Goal: Navigation & Orientation: Find specific page/section

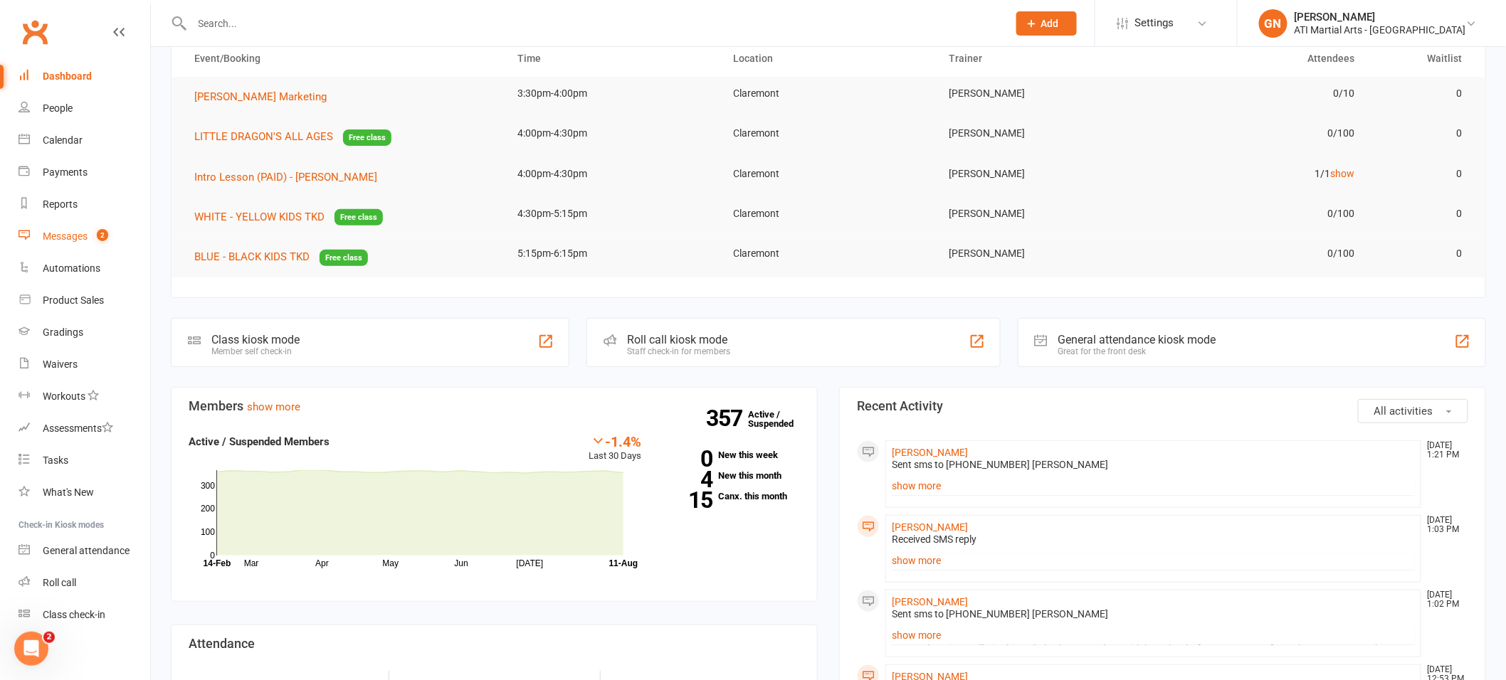
click at [60, 235] on div "Messages" at bounding box center [65, 236] width 45 height 11
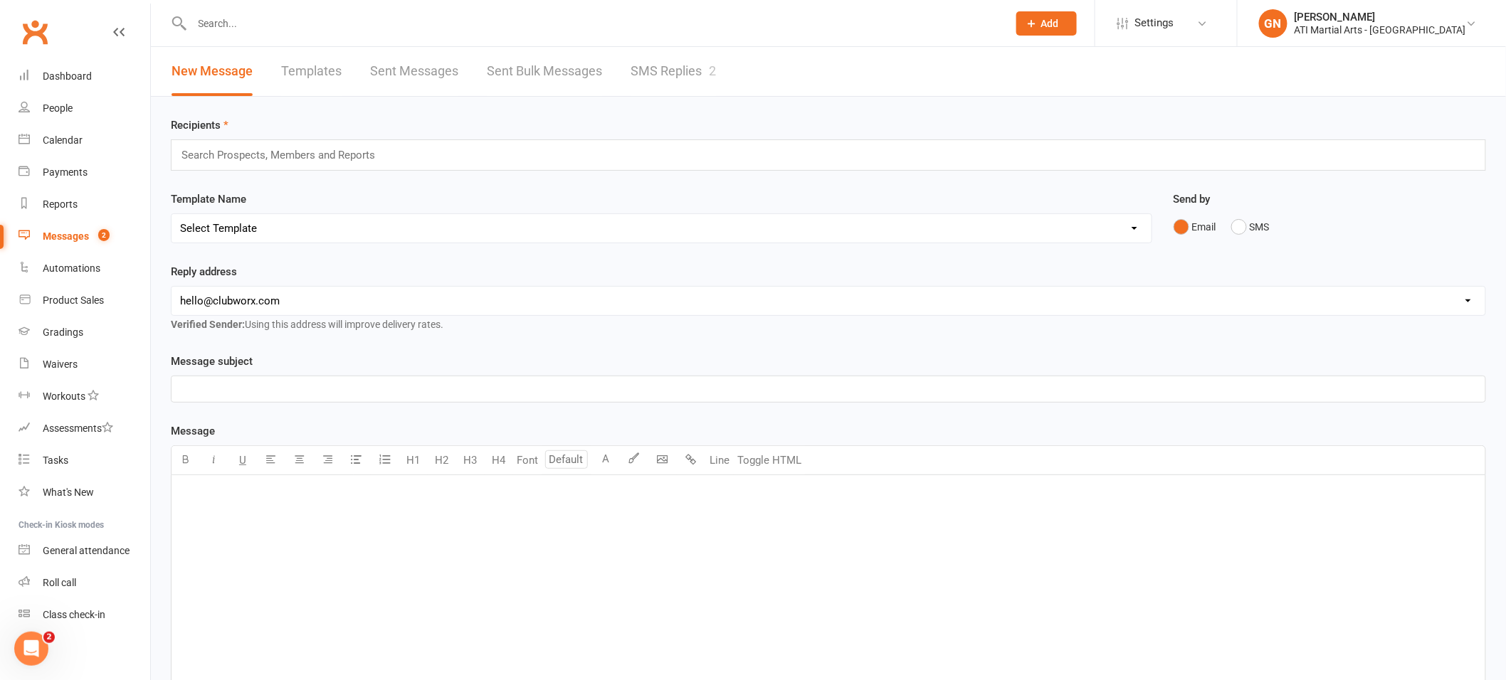
click at [695, 68] on link "SMS Replies 2" at bounding box center [673, 71] width 85 height 49
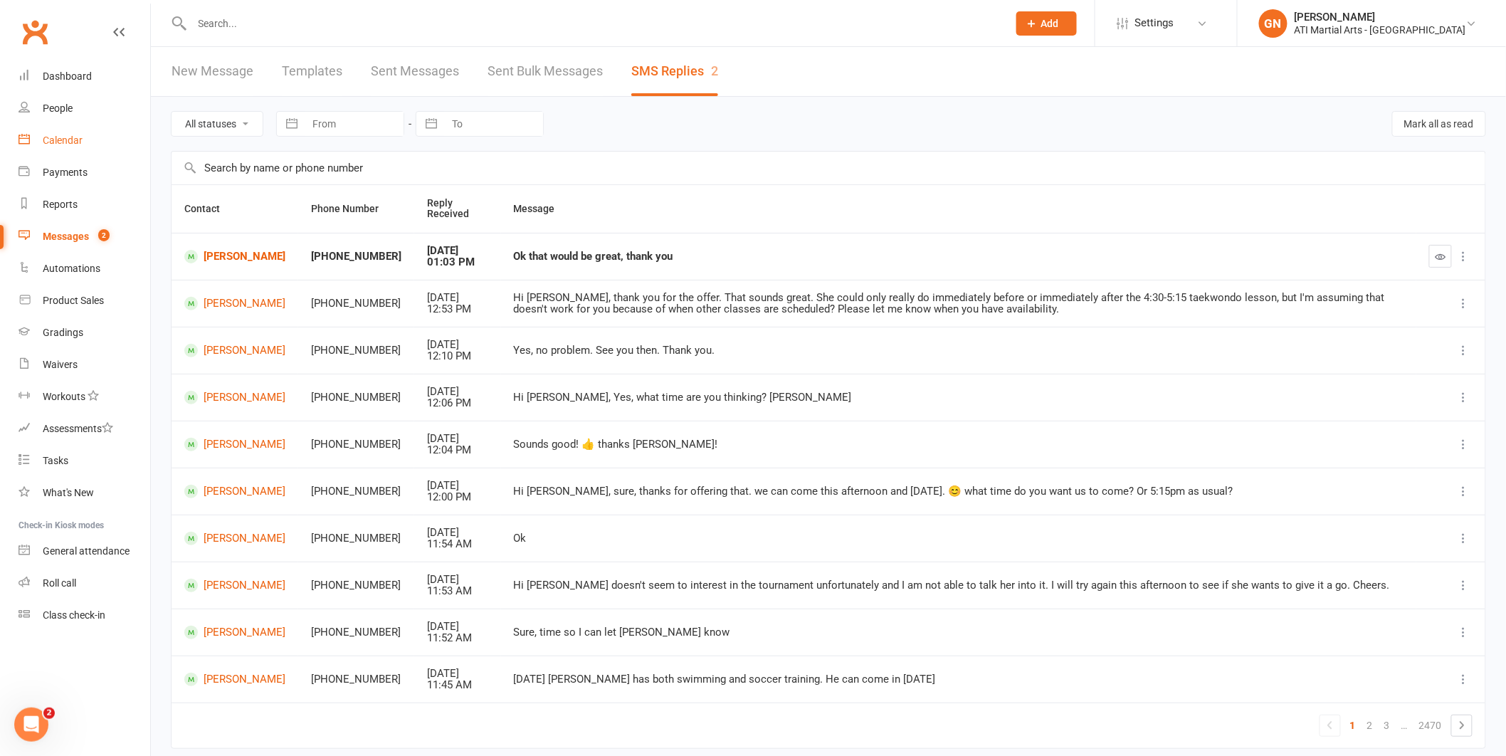
click at [67, 137] on div "Calendar" at bounding box center [63, 140] width 40 height 11
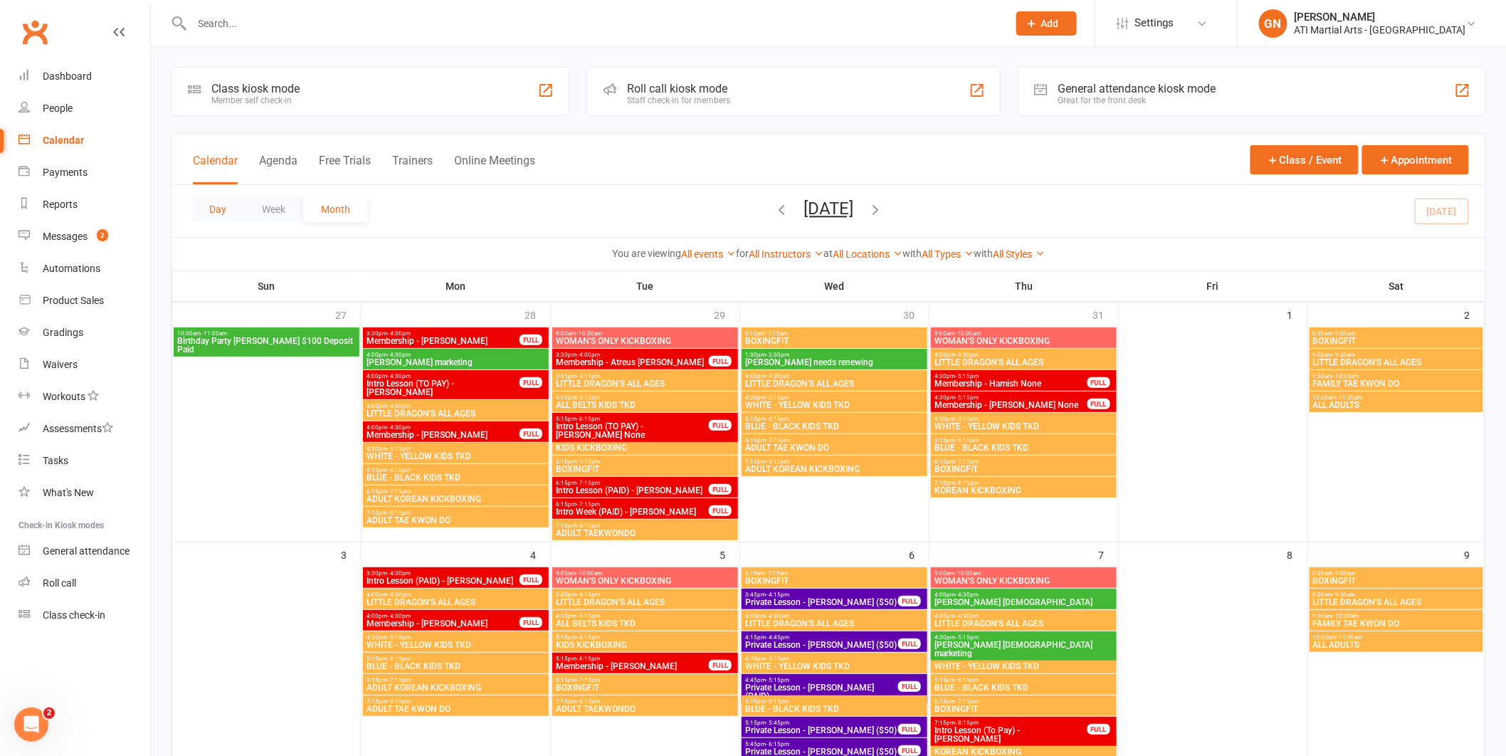
click at [220, 206] on button "Day" at bounding box center [217, 209] width 53 height 26
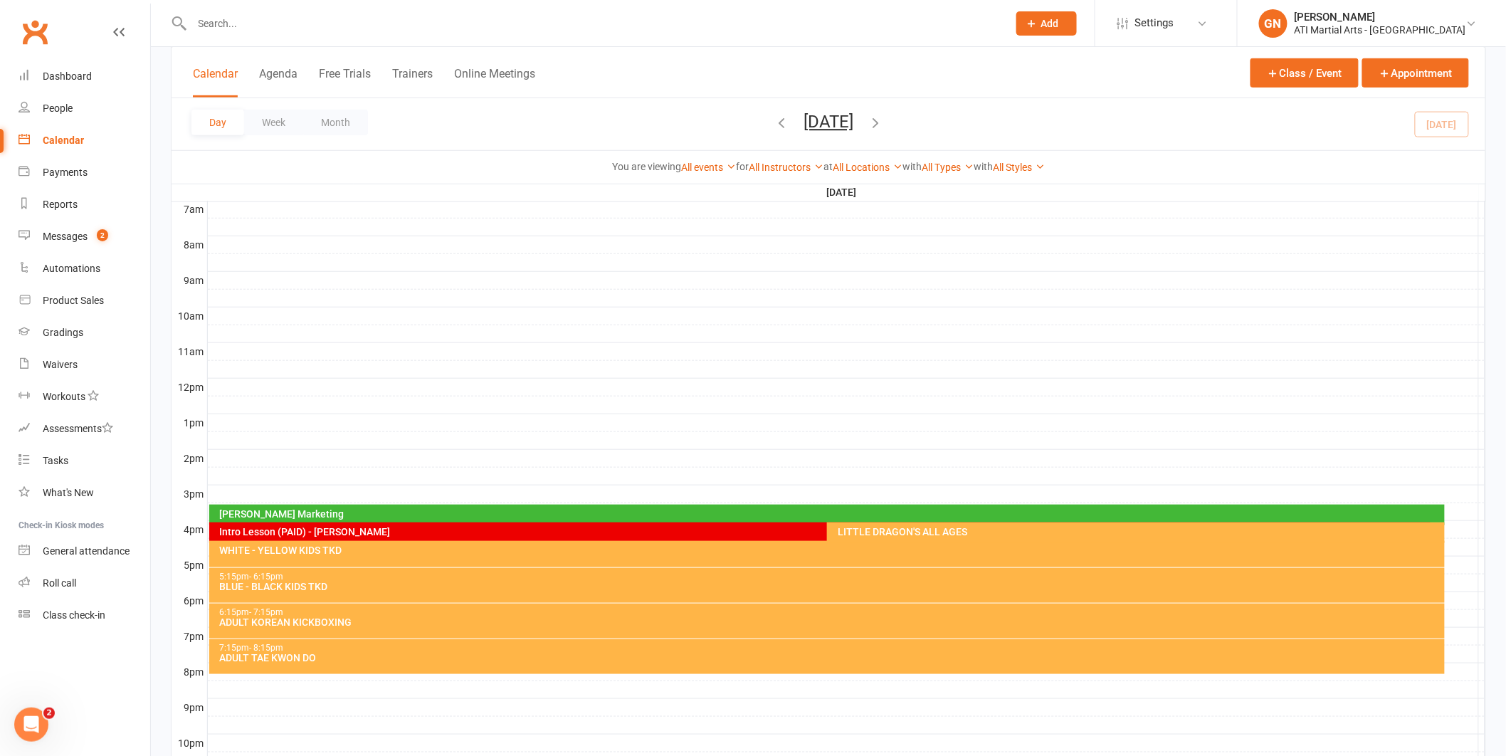
scroll to position [345, 0]
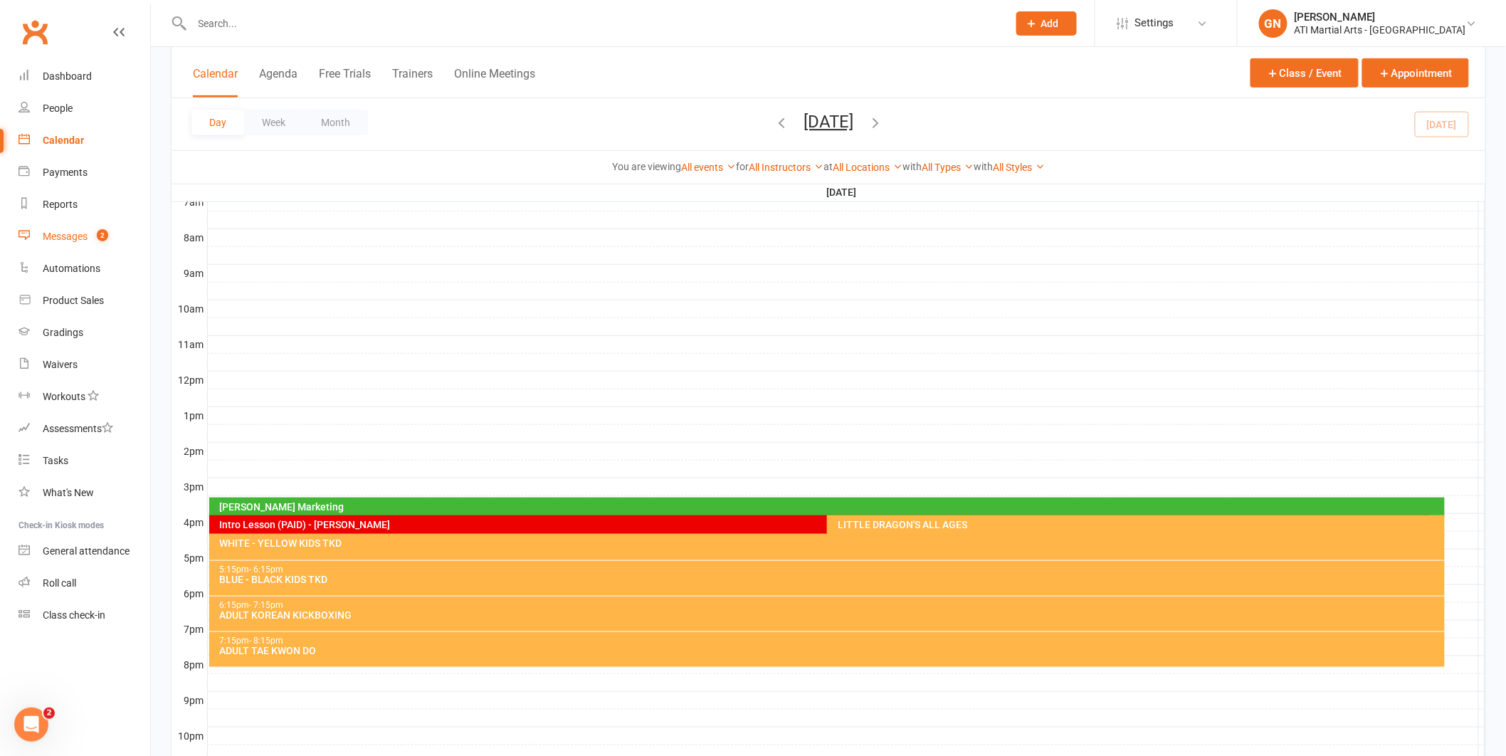
click at [61, 236] on div "Messages" at bounding box center [65, 236] width 45 height 11
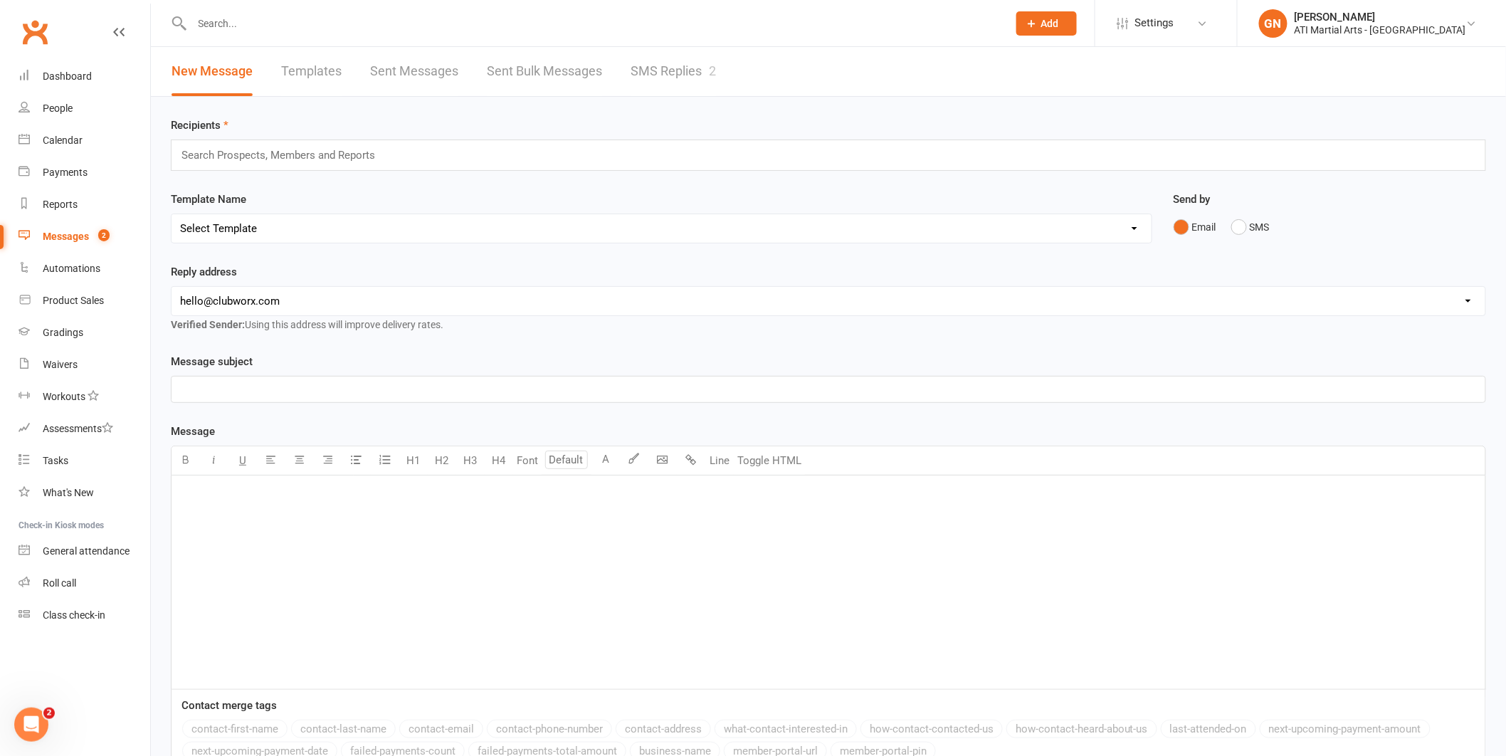
click at [663, 69] on link "SMS Replies 2" at bounding box center [673, 71] width 85 height 49
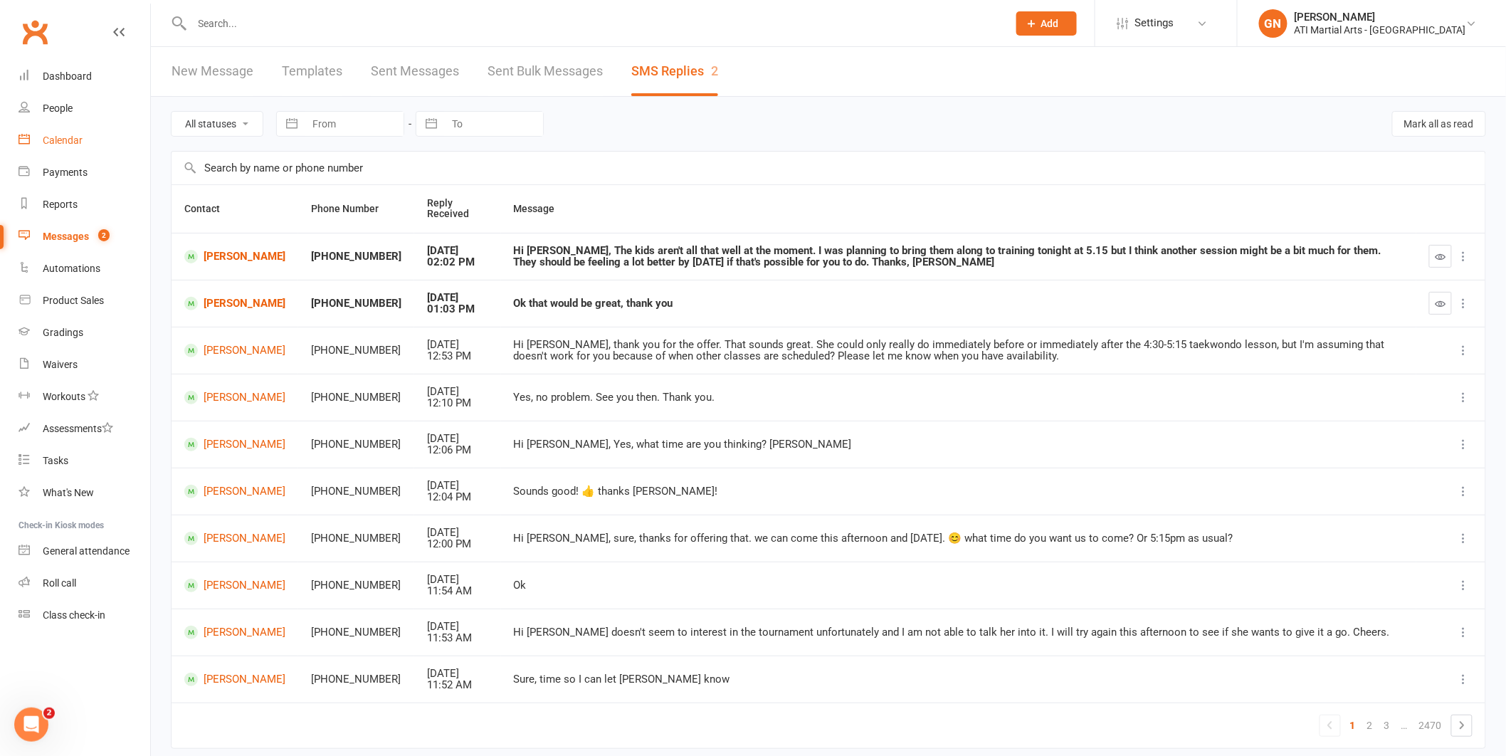
click at [59, 135] on div "Calendar" at bounding box center [63, 140] width 40 height 11
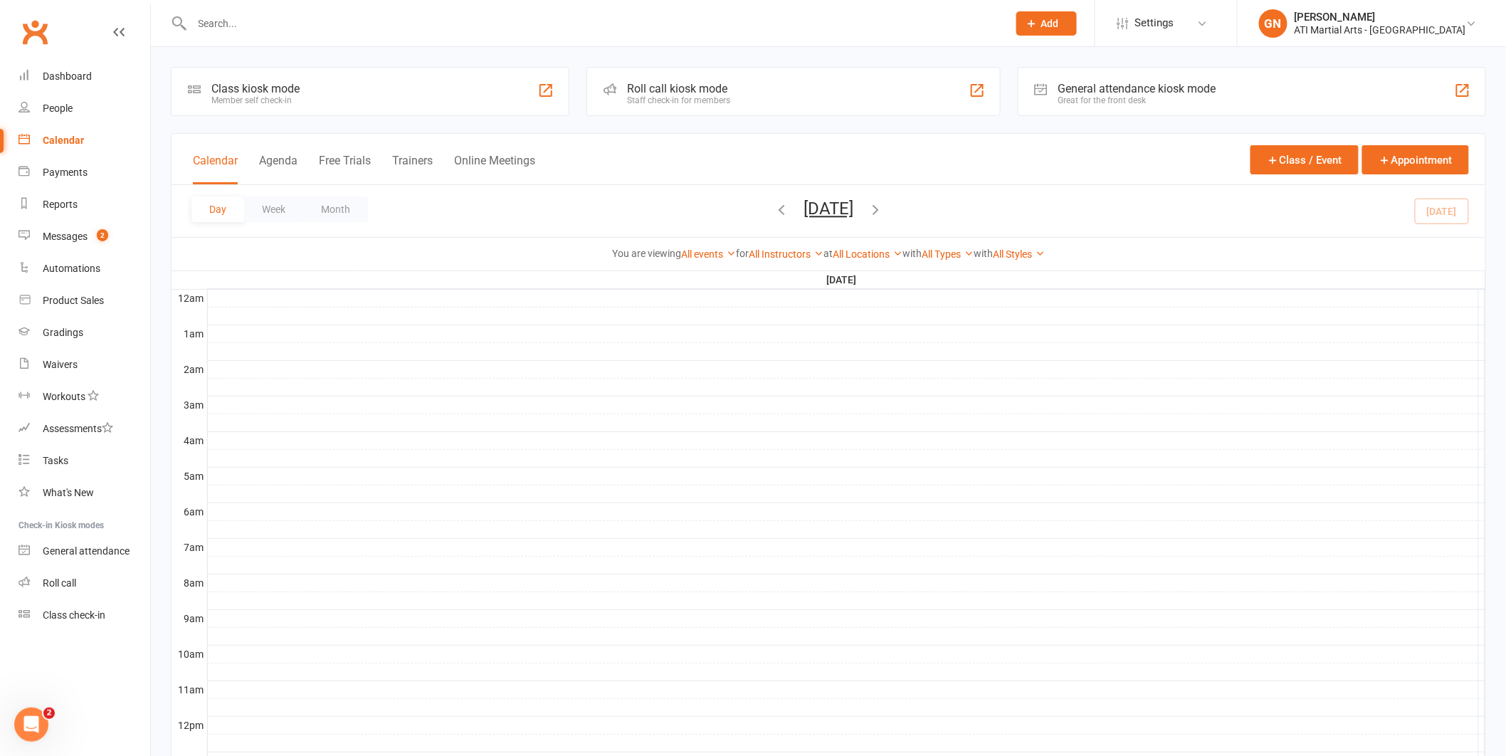
click at [883, 207] on icon "button" at bounding box center [876, 209] width 16 height 16
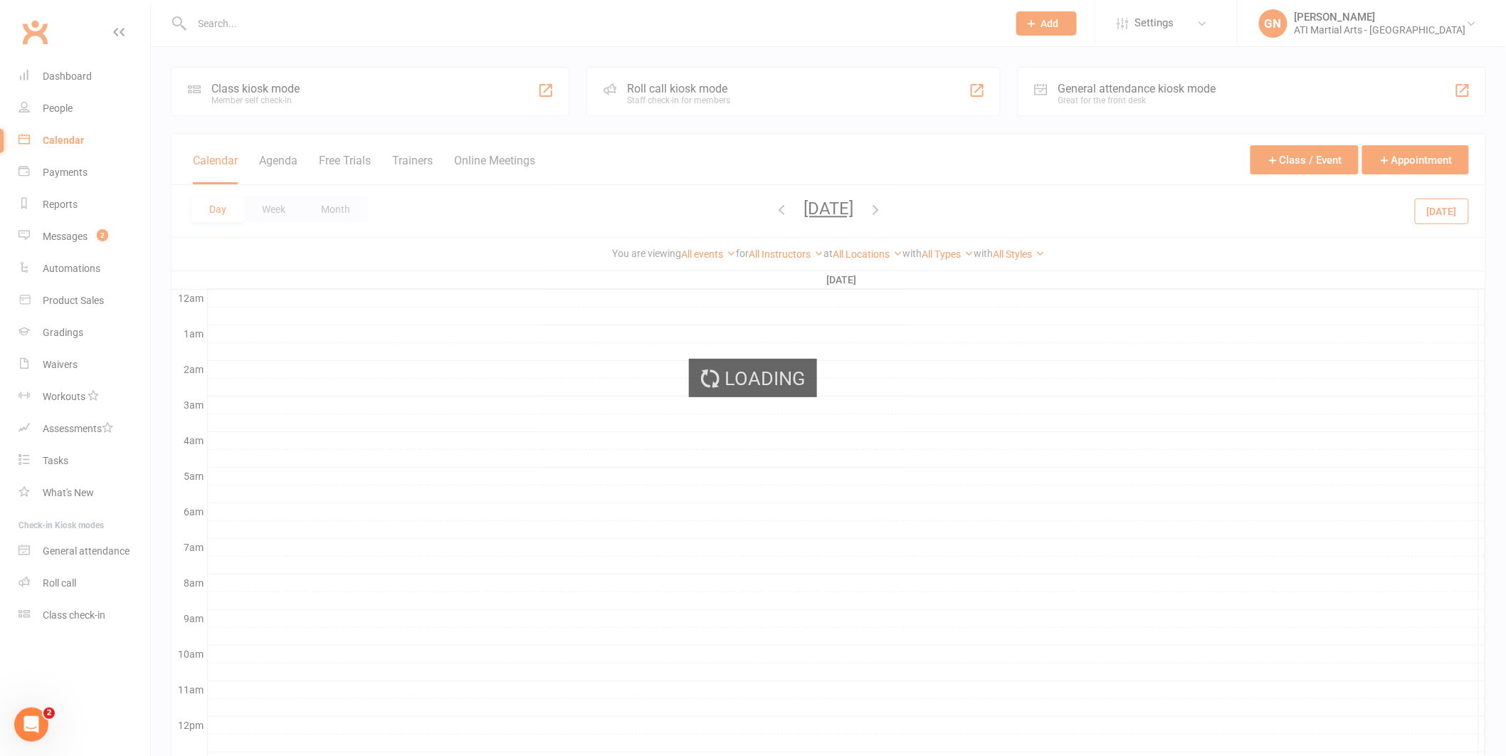
click at [935, 207] on ui-view "Prospect Member Non-attending contact Class / event Appointment Grading event T…" at bounding box center [753, 586] width 1506 height 1164
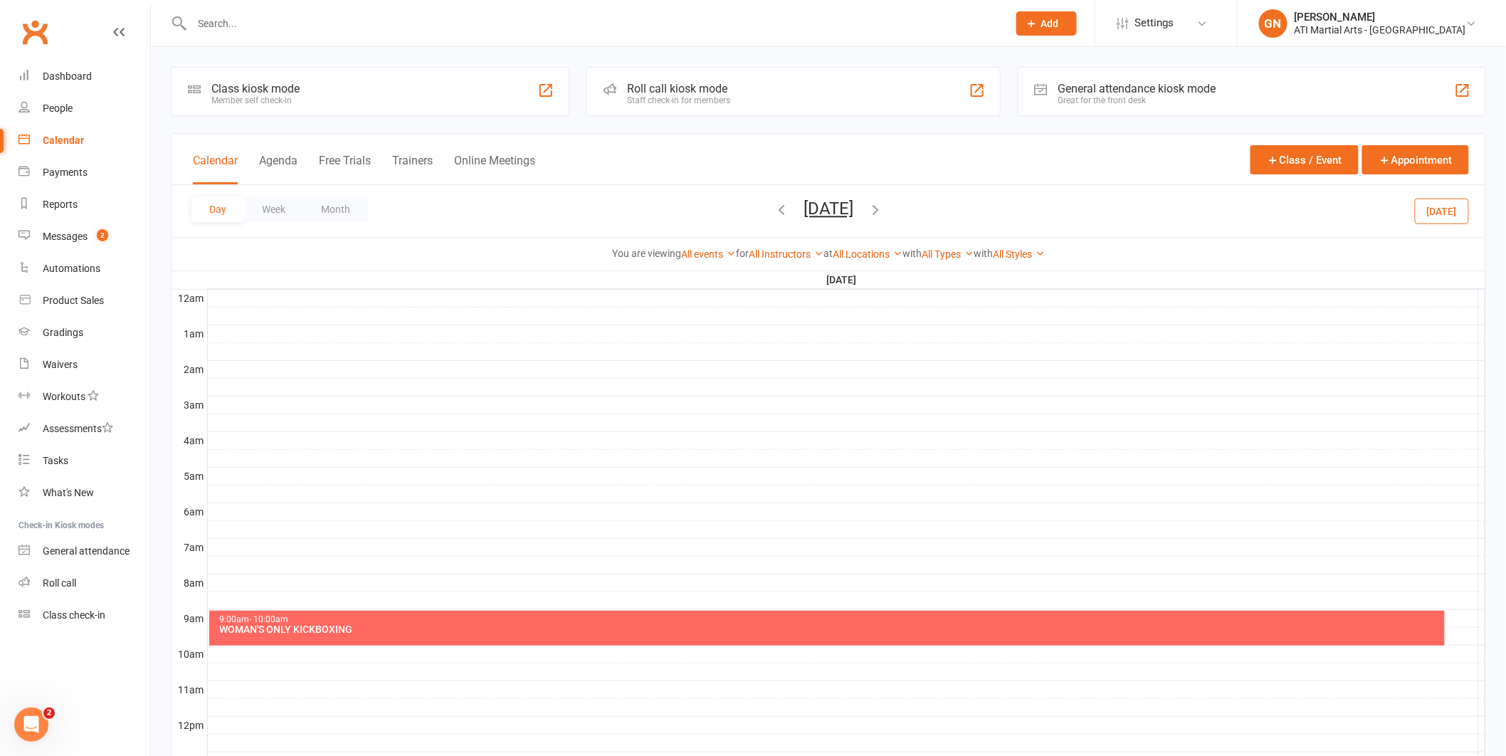
click at [883, 207] on icon "button" at bounding box center [876, 209] width 16 height 16
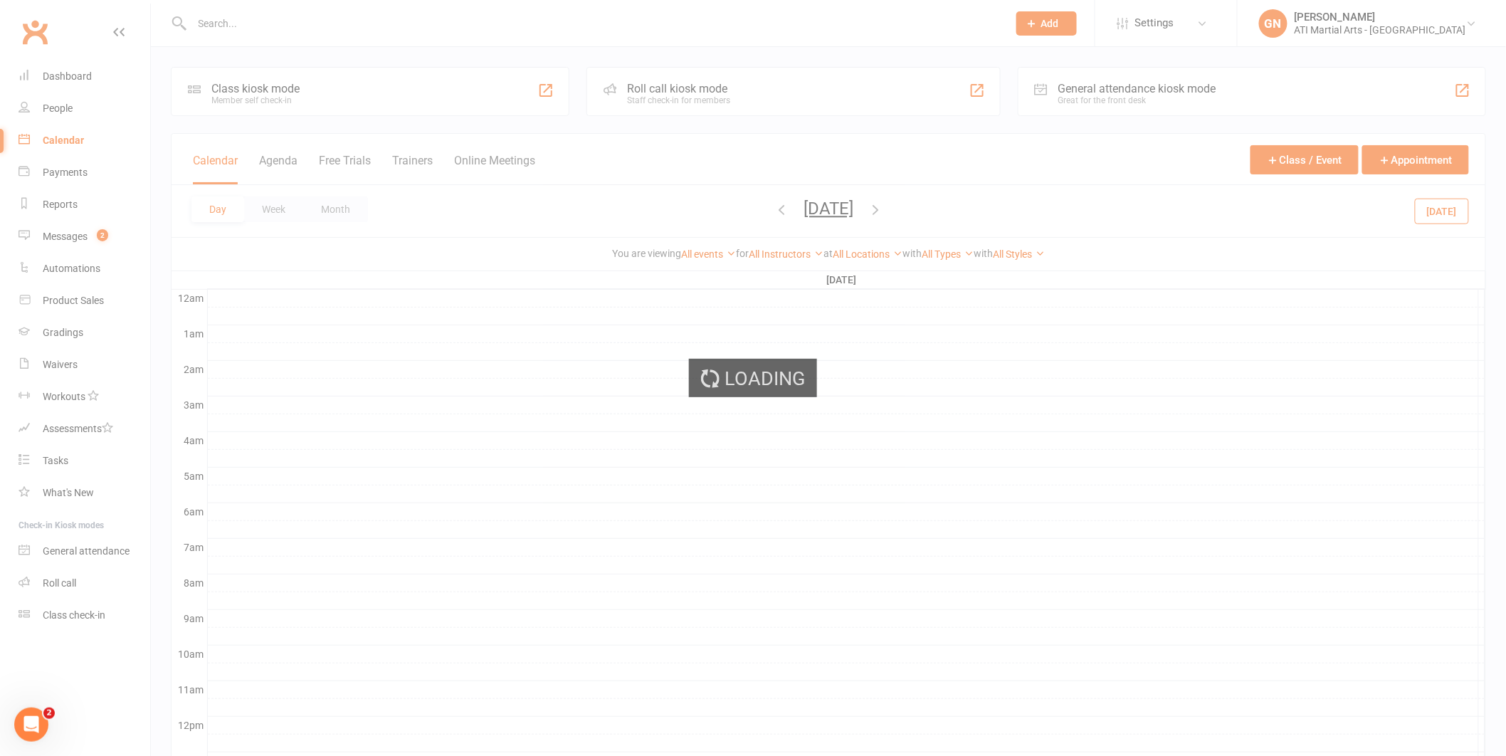
click at [935, 207] on div "Loading" at bounding box center [753, 378] width 1506 height 756
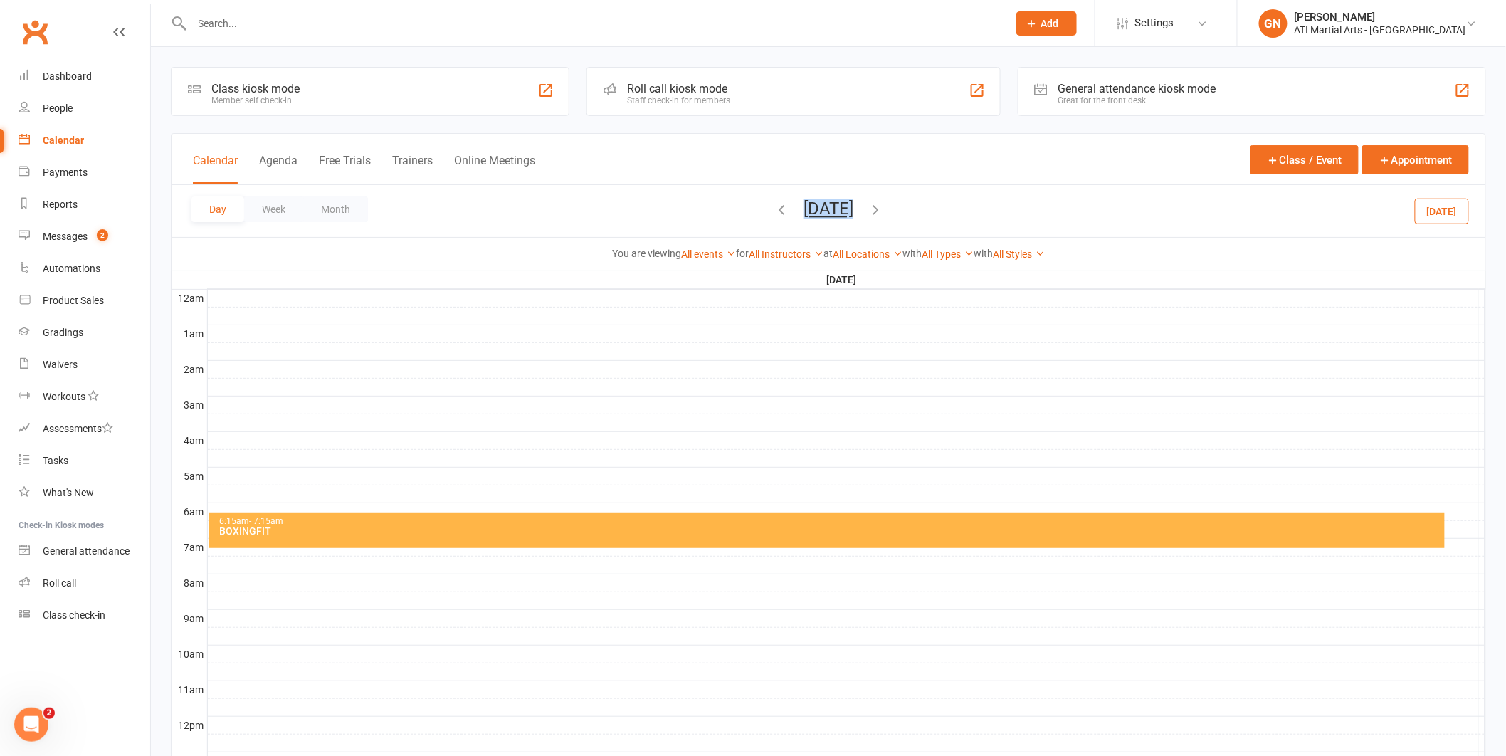
click at [868, 207] on span "[DATE] [DATE] Sun Mon Tue Wed Thu Fri Sat 27 28 29 30 31 01 02 03 04 05 06 07 0…" at bounding box center [828, 211] width 78 height 25
click at [883, 206] on icon "button" at bounding box center [876, 209] width 16 height 16
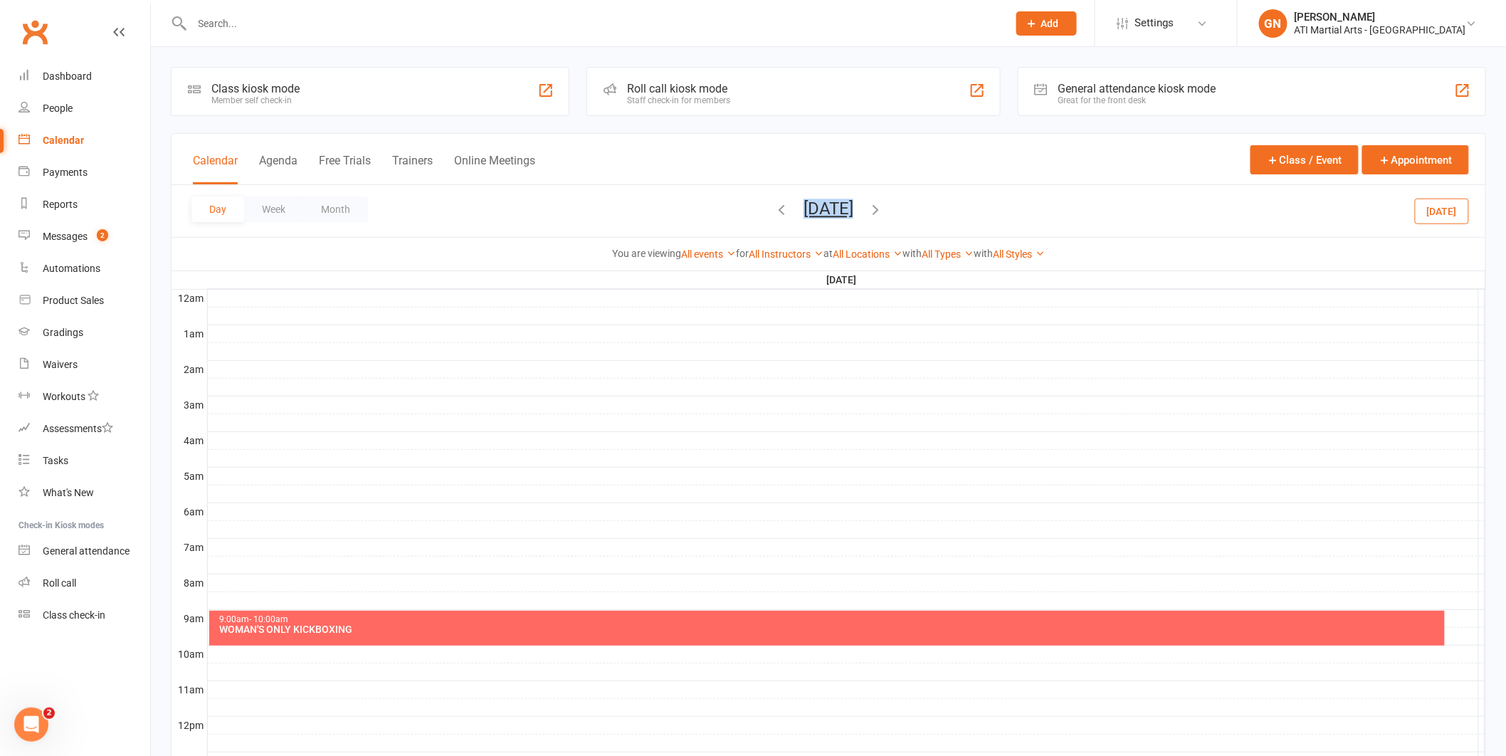
click at [883, 206] on icon "button" at bounding box center [876, 209] width 16 height 16
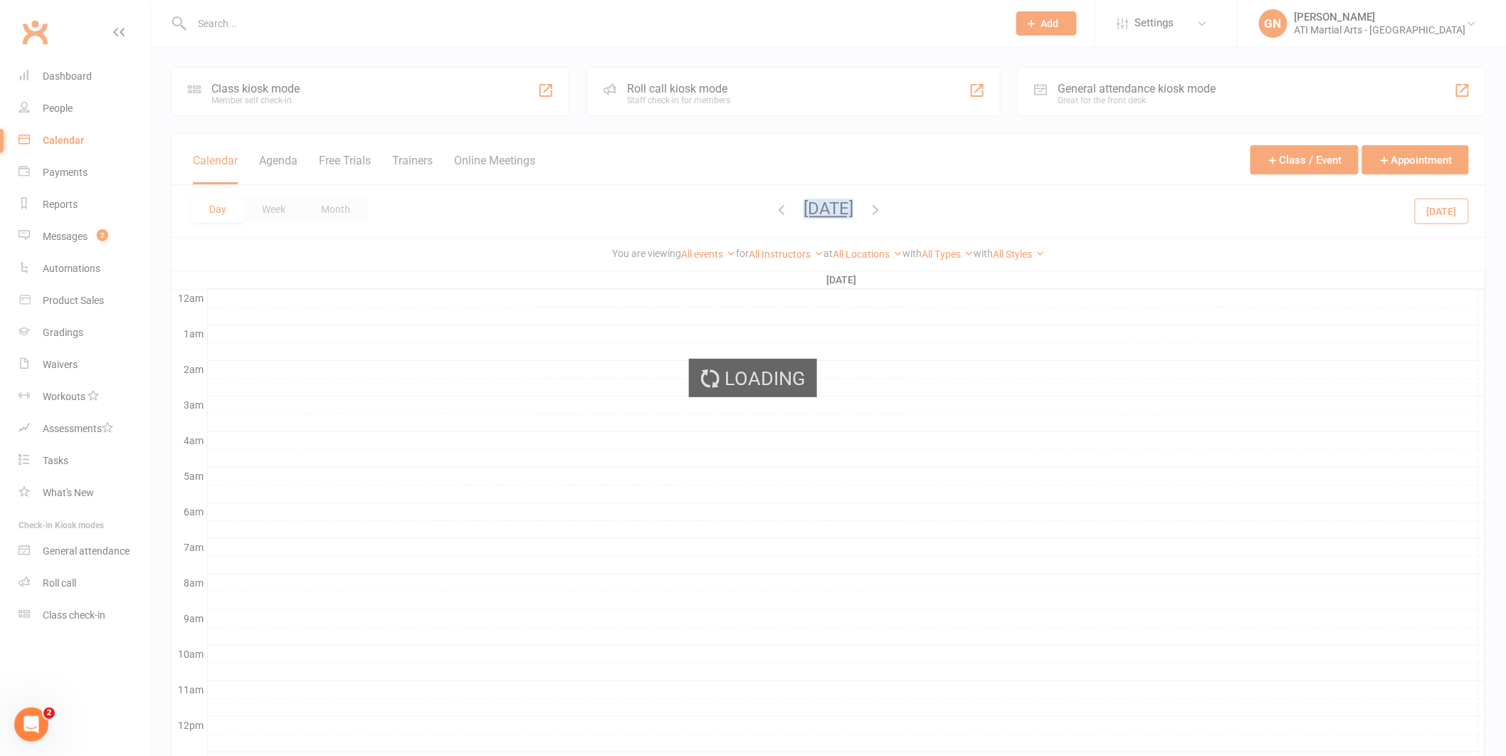
click at [943, 206] on ui-view "Prospect Member Non-attending contact Class / event Appointment Grading event T…" at bounding box center [753, 586] width 1506 height 1164
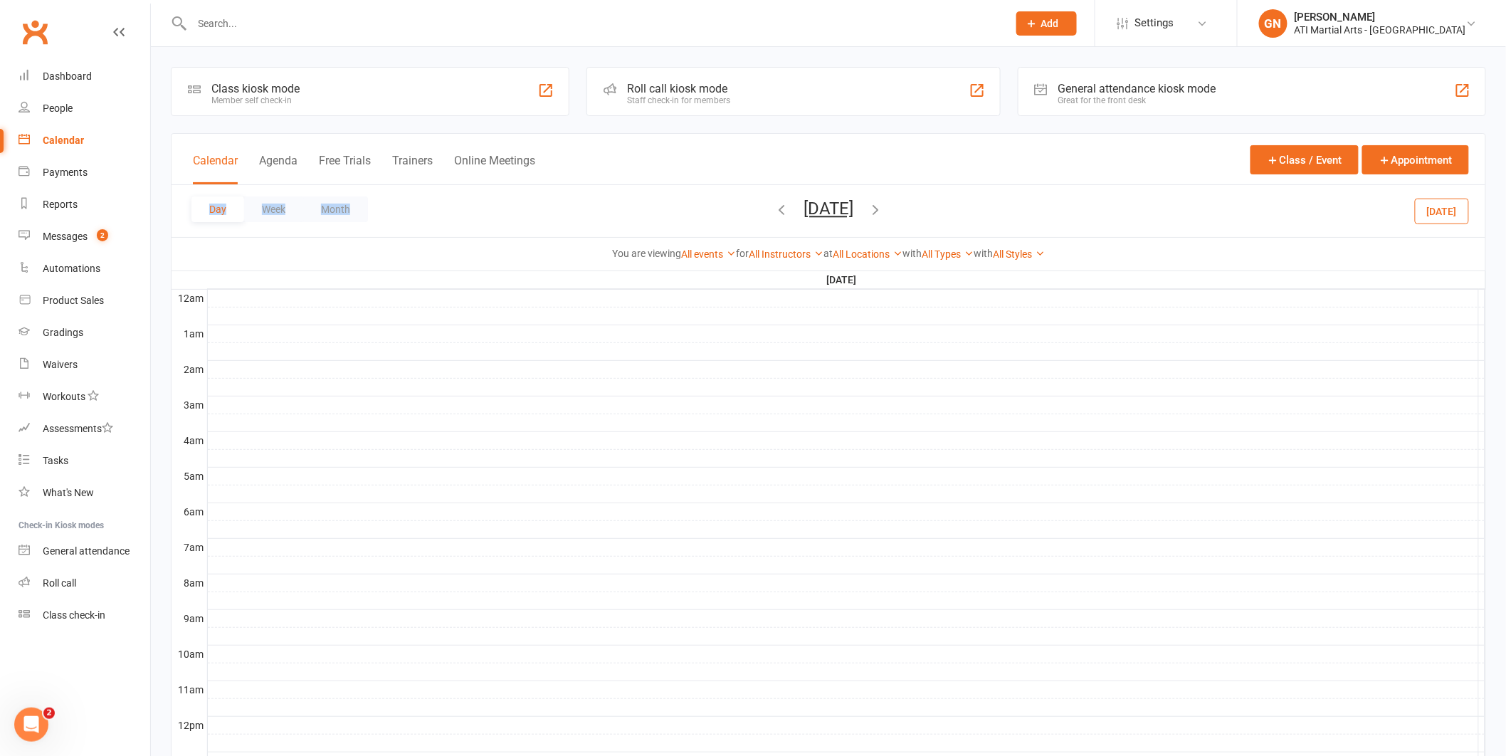
click at [943, 206] on div "Day Week Month [DATE] [DATE] Sun Mon Tue Wed Thu Fri Sat 27 28 29 30 31 01 02 0…" at bounding box center [829, 211] width 1314 height 52
click at [883, 209] on icon "button" at bounding box center [876, 209] width 16 height 16
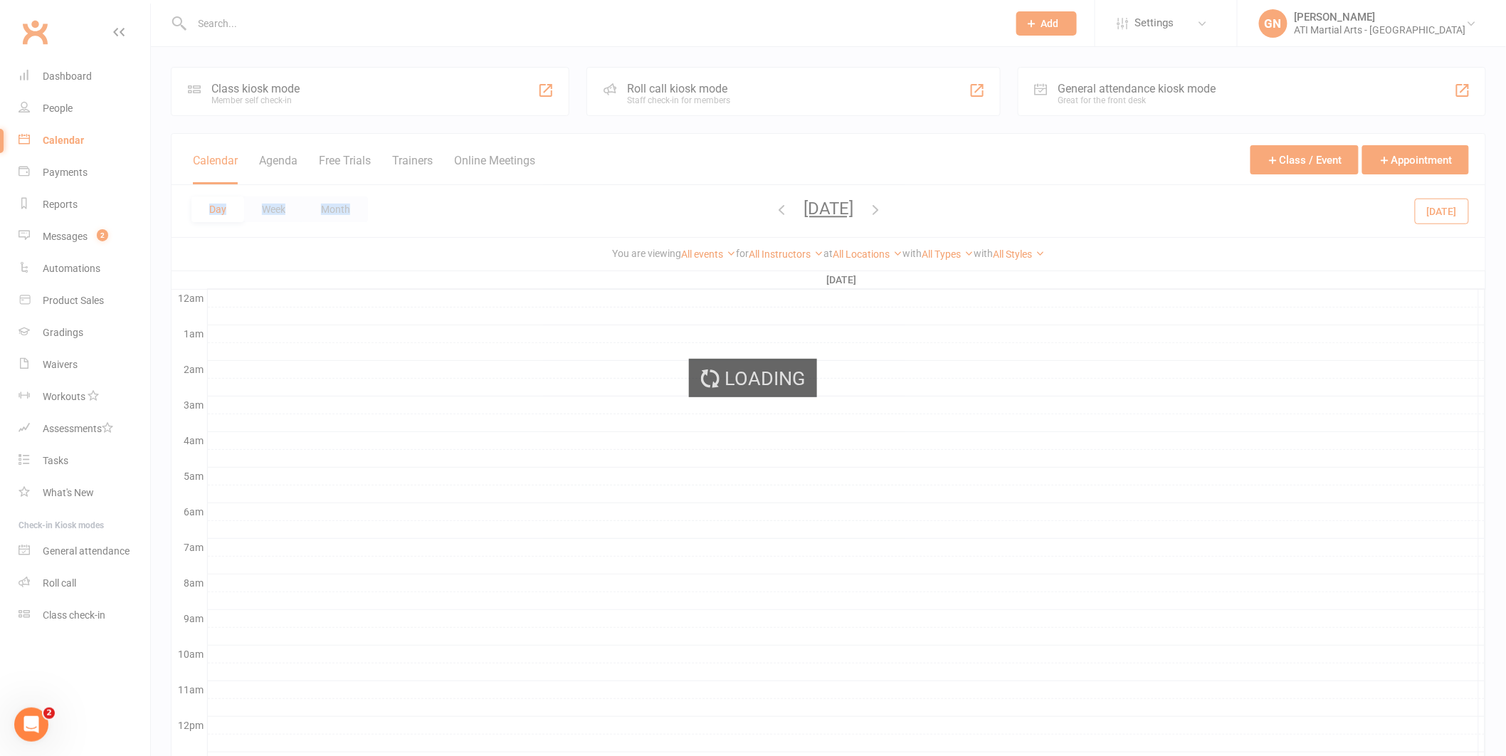
click at [929, 209] on div "Loading" at bounding box center [753, 378] width 1506 height 756
click at [883, 209] on icon "button" at bounding box center [876, 209] width 16 height 16
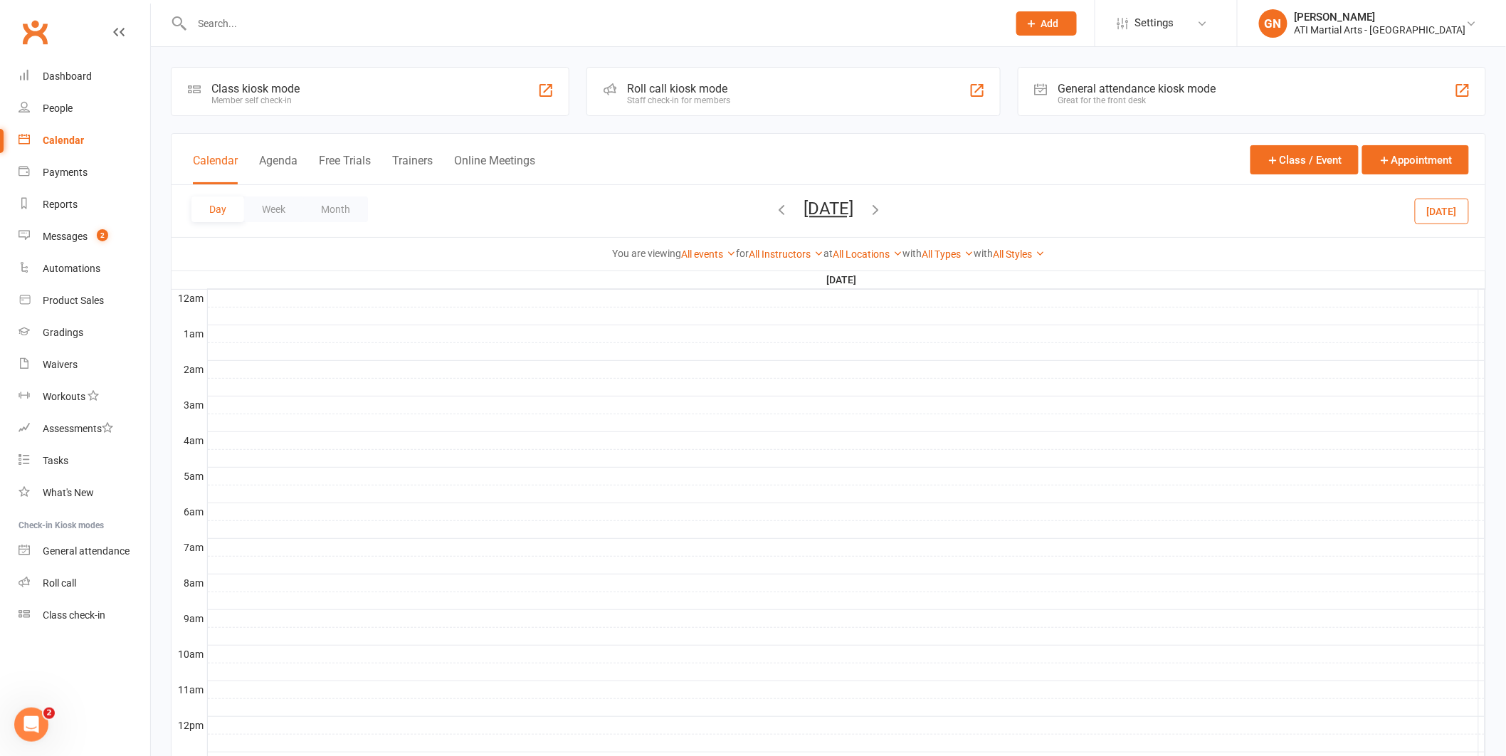
click at [929, 209] on ui-view "Prospect Member Non-attending contact Class / event Appointment Grading event T…" at bounding box center [753, 586] width 1506 height 1164
click at [883, 209] on icon "button" at bounding box center [876, 209] width 16 height 16
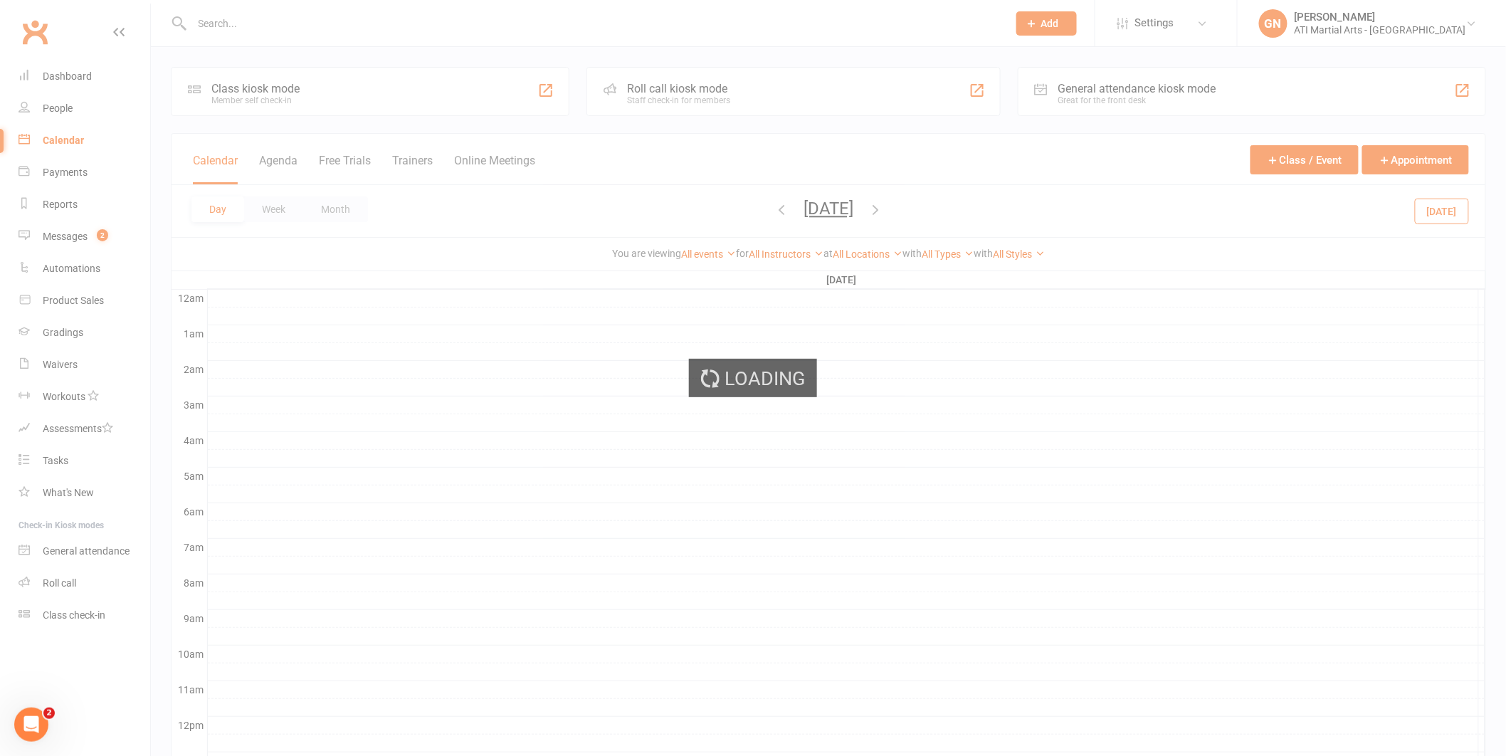
click at [929, 209] on div "Loading" at bounding box center [753, 378] width 1506 height 756
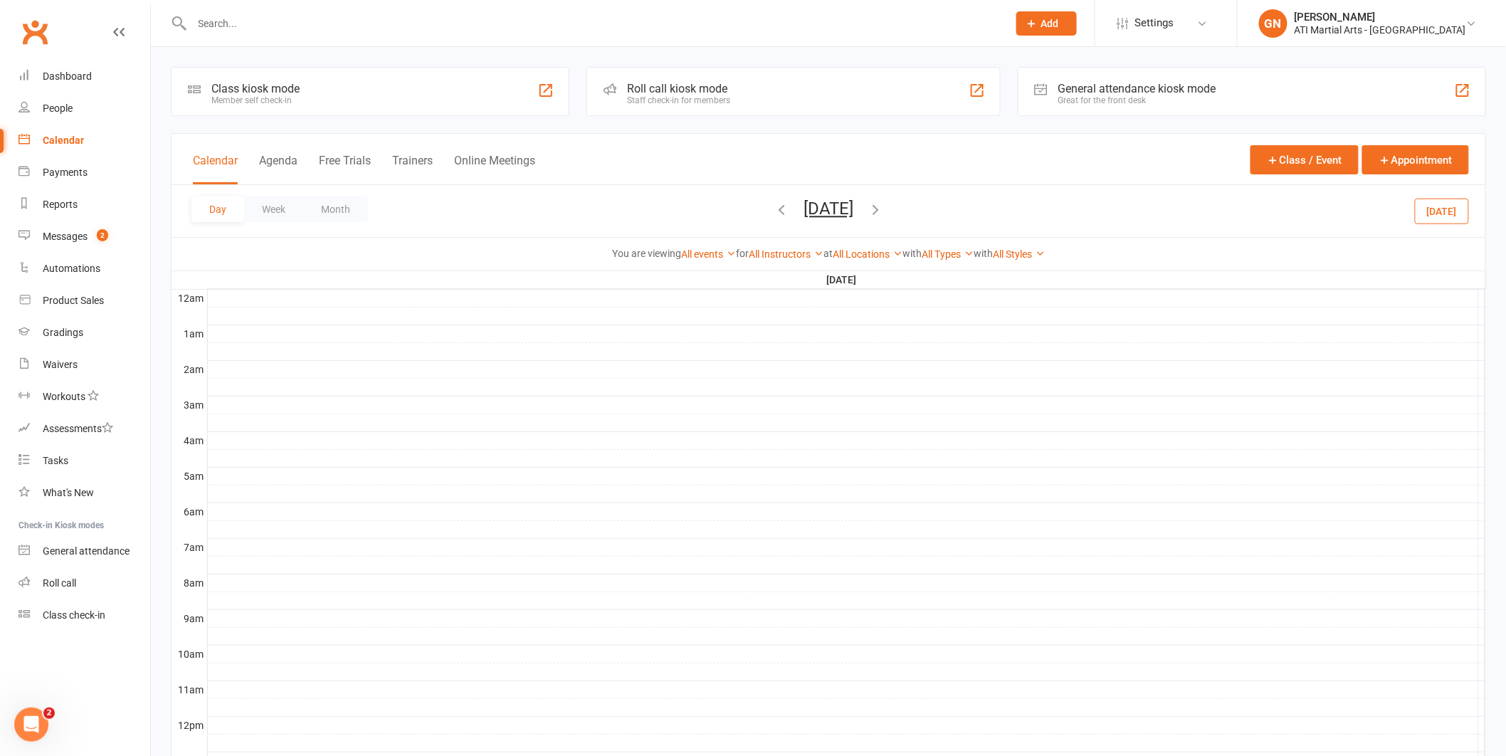
click at [883, 209] on icon "button" at bounding box center [876, 209] width 16 height 16
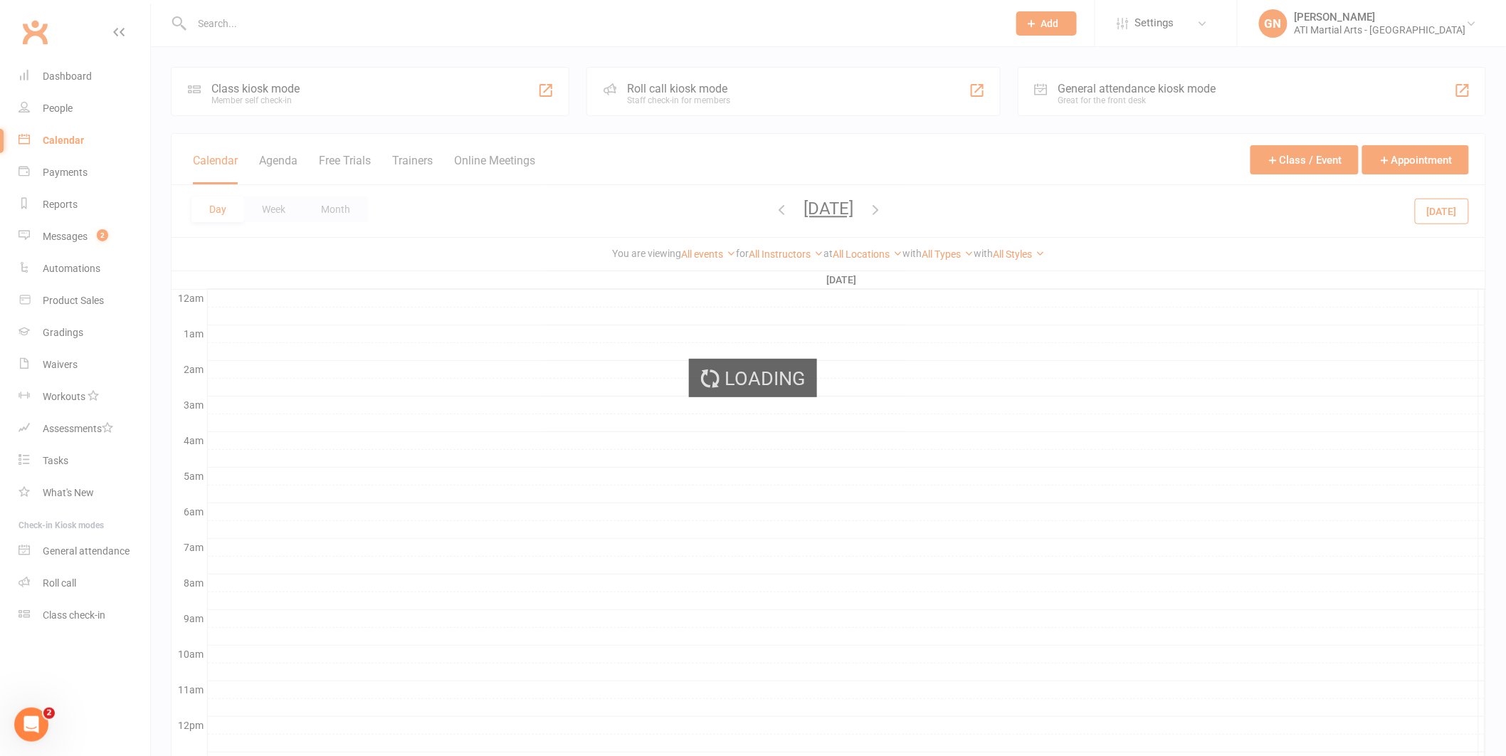
click at [929, 209] on div "Loading" at bounding box center [753, 378] width 1506 height 756
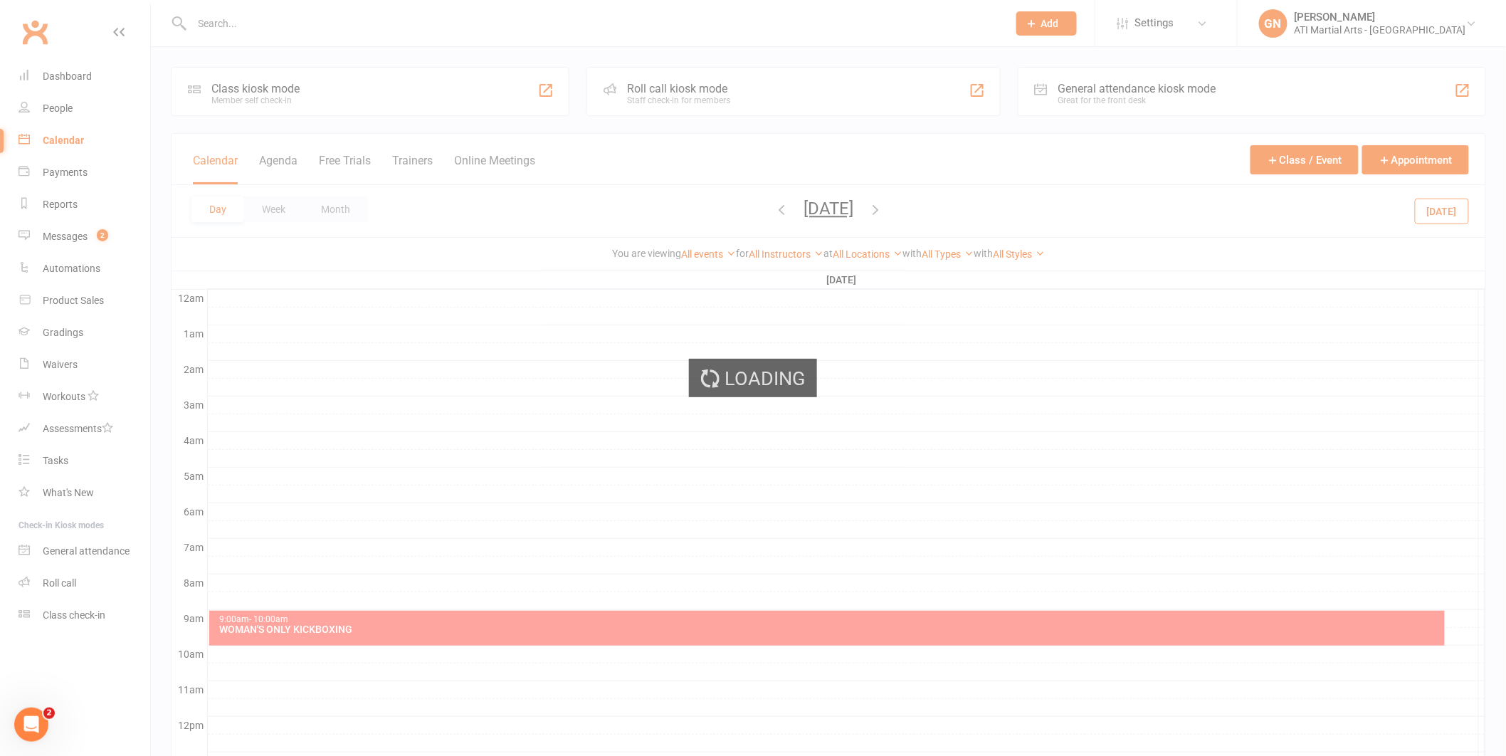
click at [929, 209] on ui-view "Prospect Member Non-attending contact Class / event Appointment Grading event T…" at bounding box center [753, 586] width 1506 height 1164
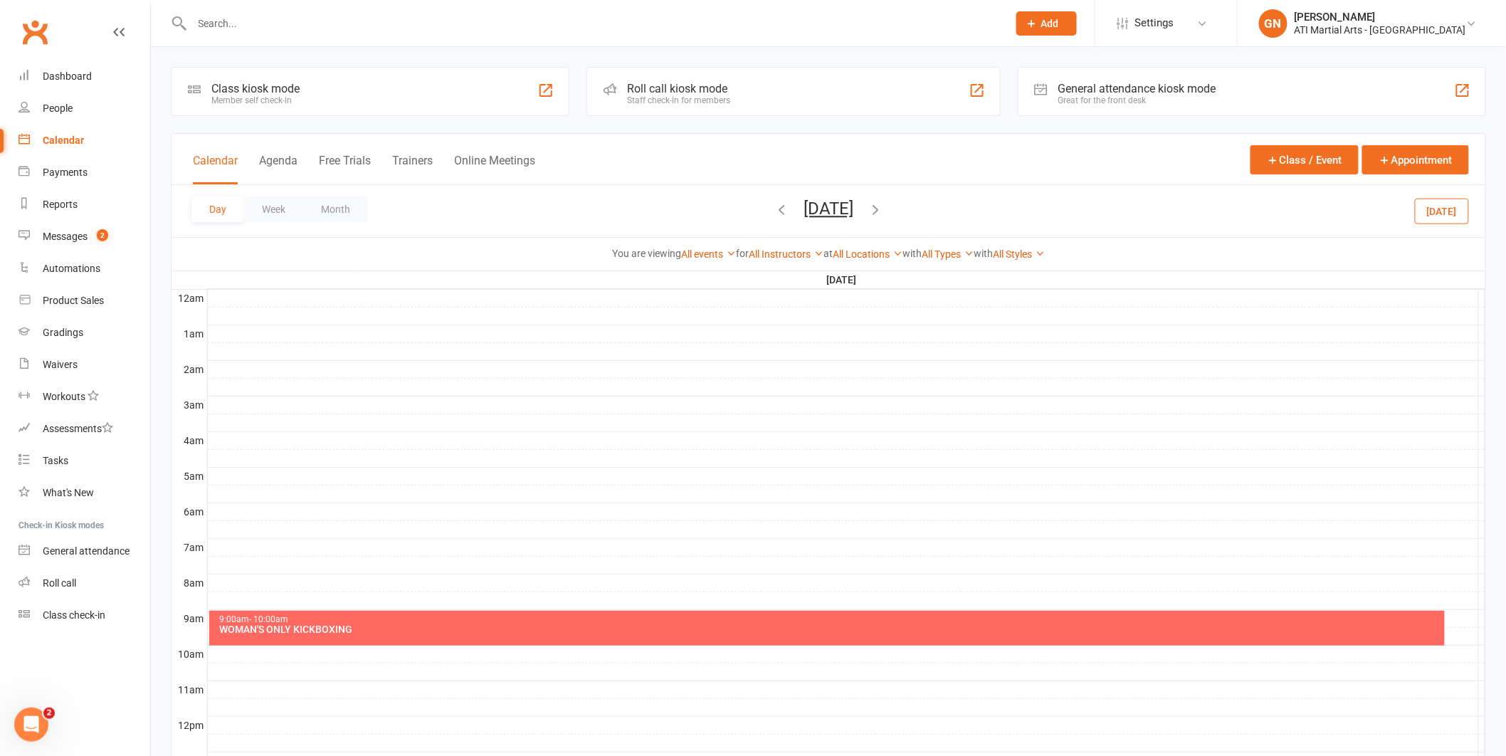
click at [883, 206] on icon "button" at bounding box center [876, 209] width 16 height 16
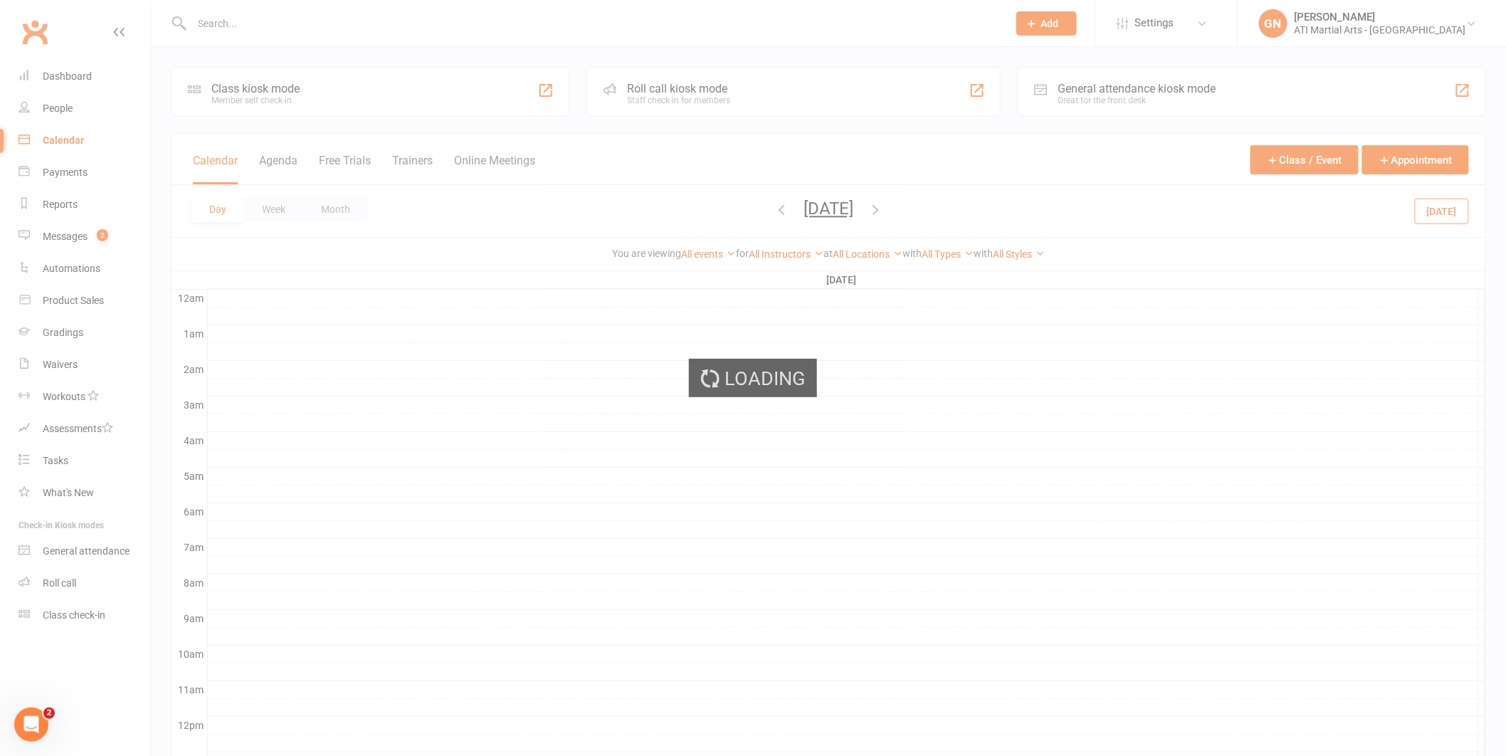
click at [933, 206] on div "Loading" at bounding box center [753, 378] width 1506 height 756
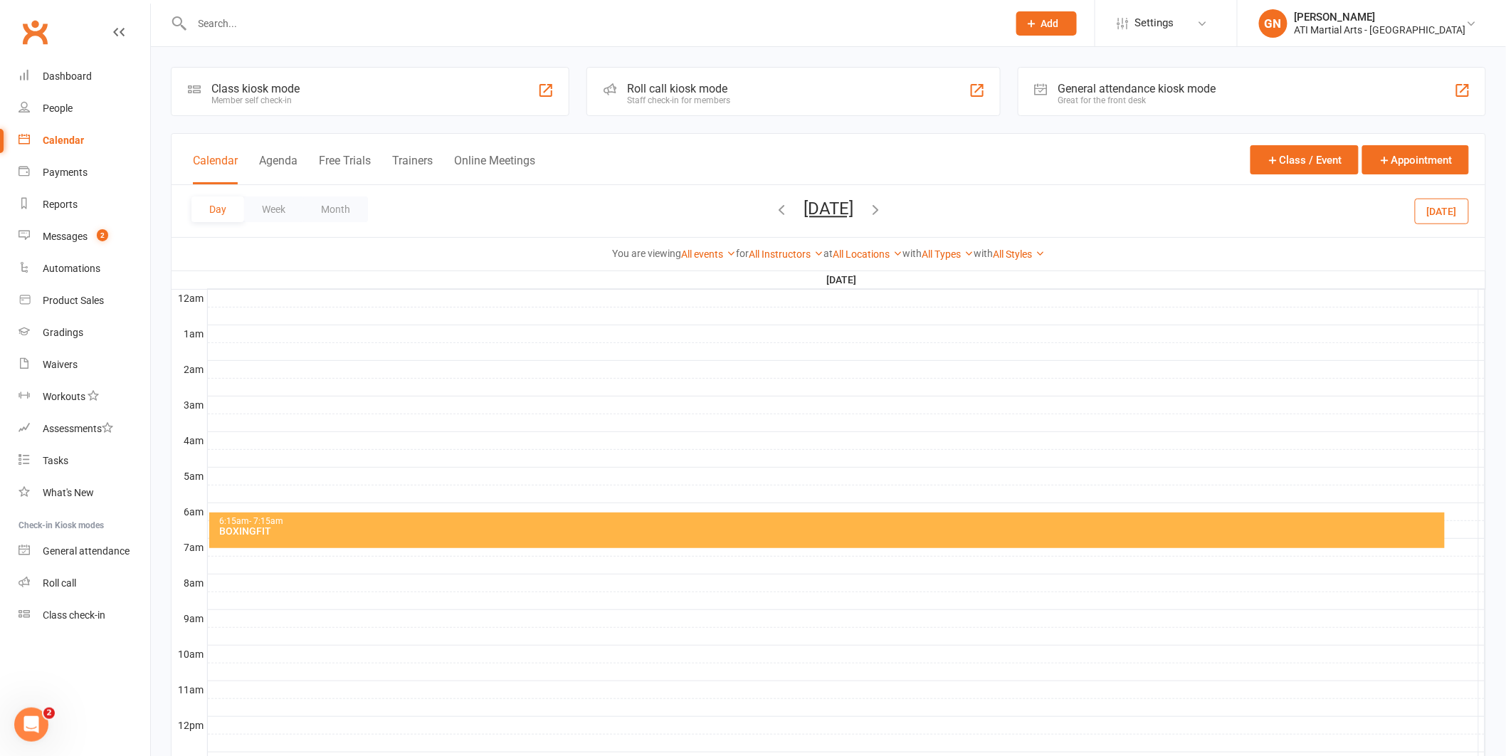
click at [883, 209] on icon "button" at bounding box center [876, 209] width 16 height 16
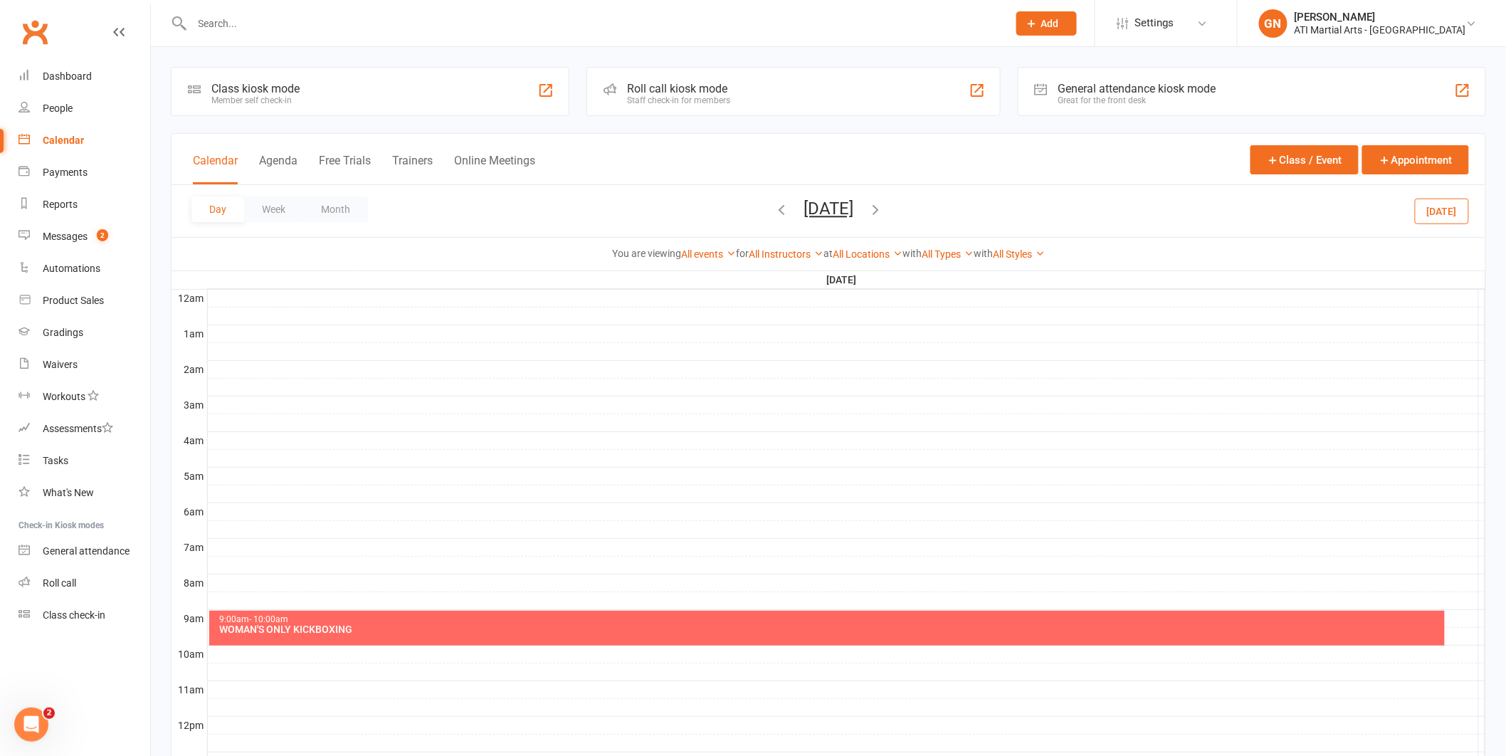
click at [883, 207] on icon "button" at bounding box center [876, 209] width 16 height 16
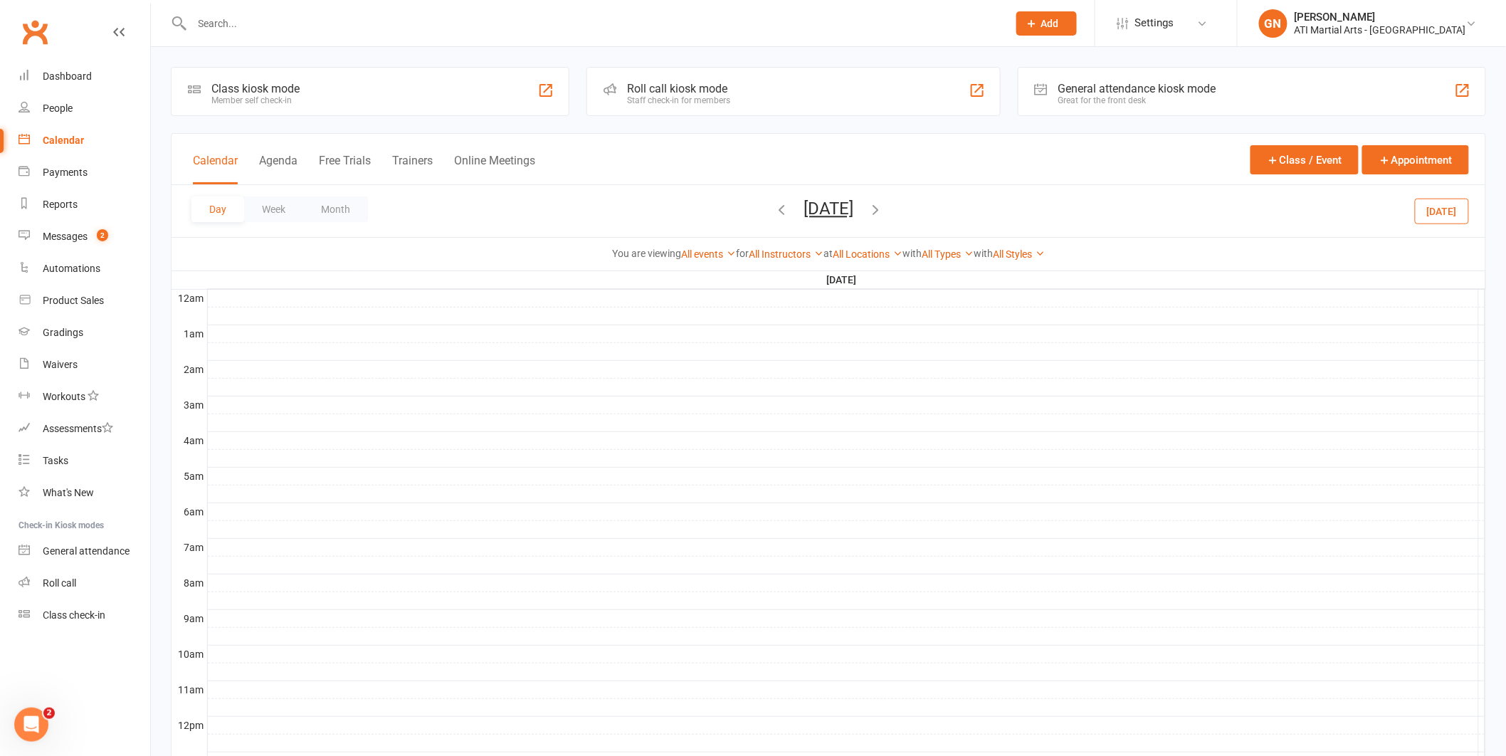
click at [883, 213] on icon "button" at bounding box center [876, 209] width 16 height 16
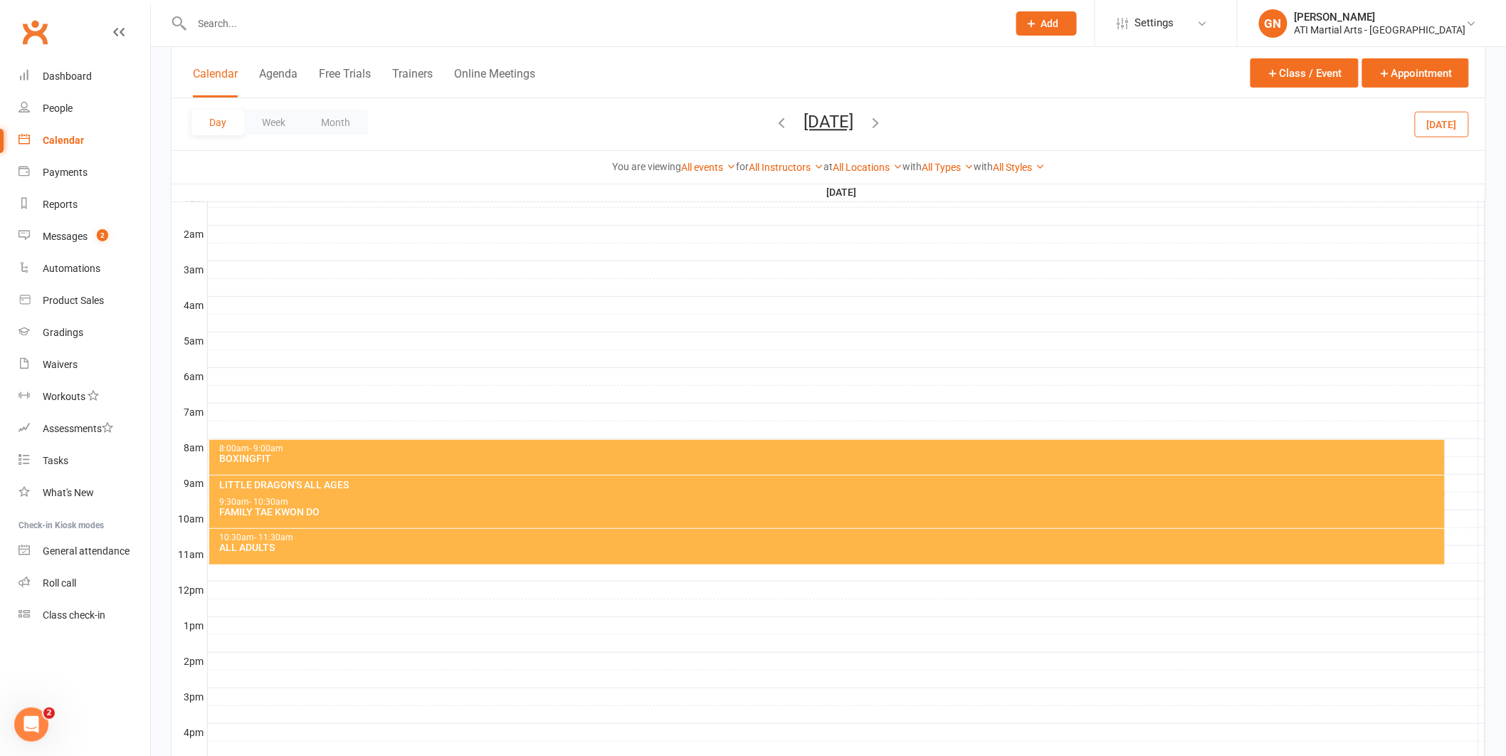
scroll to position [131, 0]
